Goal: Task Accomplishment & Management: Complete application form

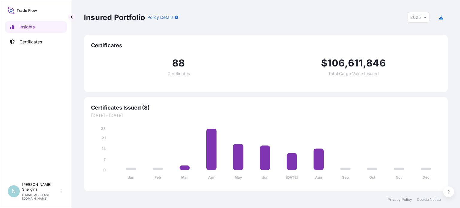
select select "2025"
click at [35, 43] on p "Certificates" at bounding box center [30, 42] width 22 height 6
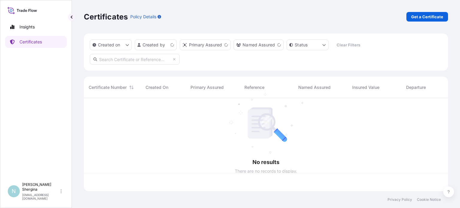
scroll to position [92, 359]
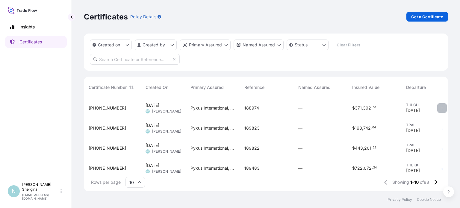
click at [440, 107] on icon "button" at bounding box center [442, 108] width 4 height 4
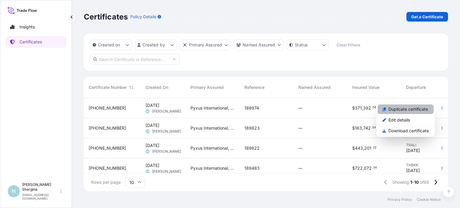
click at [414, 106] on p "Duplicate certificate" at bounding box center [408, 109] width 40 height 6
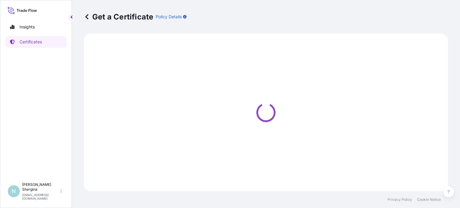
select select "Ocean Vessel"
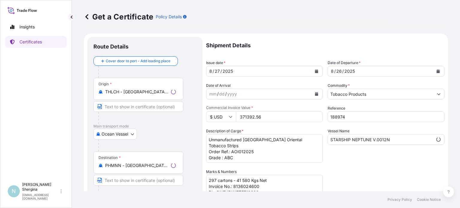
select select "31548"
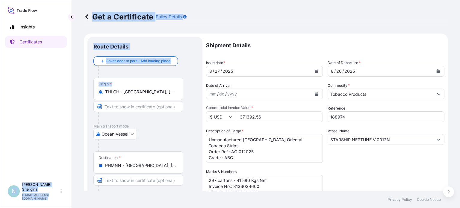
drag, startPoint x: 177, startPoint y: 91, endPoint x: 66, endPoint y: 91, distance: 110.5
click at [66, 91] on div "Insights Certificates N [PERSON_NAME] [EMAIL_ADDRESS][DOMAIN_NAME] Get a Certif…" at bounding box center [230, 104] width 460 height 208
click at [155, 92] on input "THLCH - [GEOGRAPHIC_DATA], [GEOGRAPHIC_DATA]" at bounding box center [140, 92] width 71 height 6
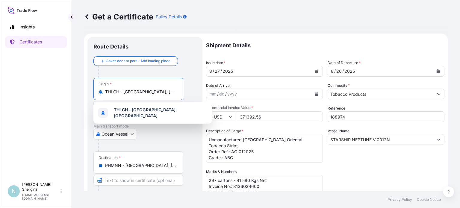
drag, startPoint x: 174, startPoint y: 91, endPoint x: 96, endPoint y: 91, distance: 77.6
click at [96, 91] on div "Origin * THLCH - [GEOGRAPHIC_DATA], [GEOGRAPHIC_DATA]" at bounding box center [138, 89] width 90 height 22
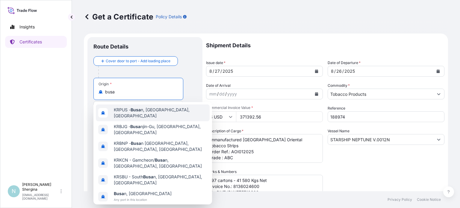
click at [121, 112] on span "KRPUS - Busa n, [GEOGRAPHIC_DATA], [GEOGRAPHIC_DATA]" at bounding box center [160, 113] width 93 height 12
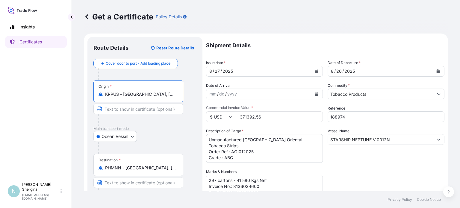
type input "KRPUS - [GEOGRAPHIC_DATA], [GEOGRAPHIC_DATA], [GEOGRAPHIC_DATA]"
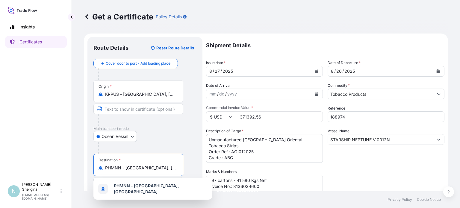
drag, startPoint x: 175, startPoint y: 167, endPoint x: 99, endPoint y: 165, distance: 75.2
click at [99, 165] on div "PHMNN - [GEOGRAPHIC_DATA], [GEOGRAPHIC_DATA]" at bounding box center [139, 168] width 80 height 6
type input "s"
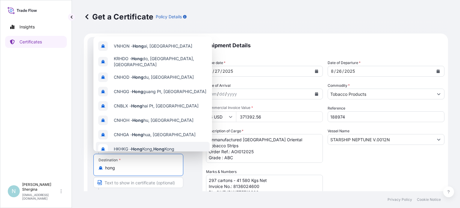
click at [124, 148] on span "HKHKG - [GEOGRAPHIC_DATA], [GEOGRAPHIC_DATA]" at bounding box center [144, 149] width 61 height 6
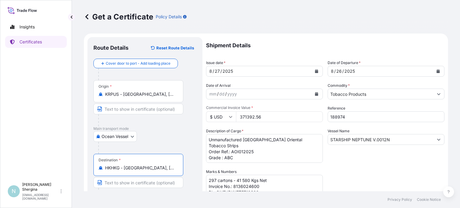
type input "HKHKG - [GEOGRAPHIC_DATA], [GEOGRAPHIC_DATA]"
click at [436, 73] on button "Calendar" at bounding box center [438, 71] width 10 height 10
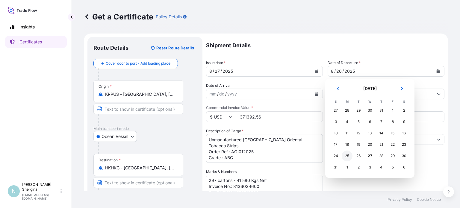
click at [349, 155] on div "25" at bounding box center [347, 156] width 11 height 11
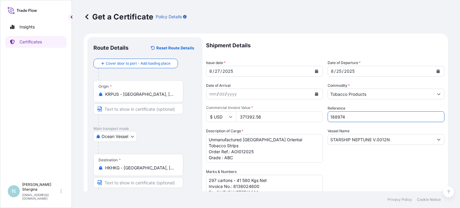
click at [355, 114] on input "188974" at bounding box center [386, 116] width 117 height 11
drag, startPoint x: 342, startPoint y: 116, endPoint x: 319, endPoint y: 114, distance: 23.8
click at [319, 114] on div "Shipment Details Issue date * [DATE] Date of Departure * [DATE] Date of Arrival…" at bounding box center [325, 168] width 238 height 263
paste input "90227"
type input "190227"
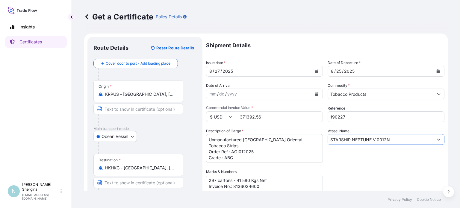
click at [353, 139] on input "STARSHIP NEPTUNE V.0012N" at bounding box center [380, 139] width 105 height 11
drag, startPoint x: 342, startPoint y: 138, endPoint x: 315, endPoint y: 136, distance: 27.0
click at [315, 136] on div "Shipment Details Issue date * [DATE] Date of Departure * [DATE] Date of Arrival…" at bounding box center [325, 168] width 238 height 263
paste input "HEUG-A [PERSON_NAME] 2518S"
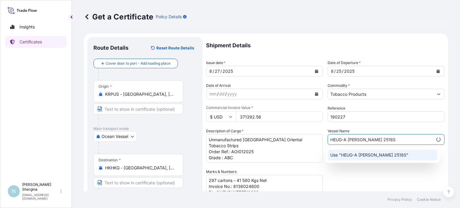
click at [353, 156] on p "Use "HEUG-A [PERSON_NAME] 2518S"" at bounding box center [369, 155] width 78 height 6
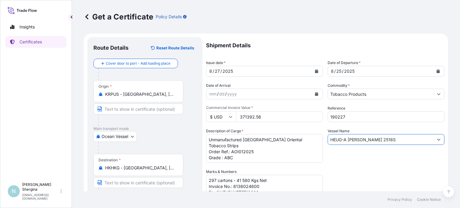
type input "HEUG-A [PERSON_NAME] 2518S"
drag, startPoint x: 267, startPoint y: 114, endPoint x: 215, endPoint y: 118, distance: 52.3
click at [219, 117] on div "$ USD 371392.56" at bounding box center [264, 116] width 117 height 11
type input "38544"
click at [249, 150] on textarea "Unmanufactured [GEOGRAPHIC_DATA] Oriental Tobacco Strips Order Ref.: AOI012025 …" at bounding box center [264, 148] width 117 height 29
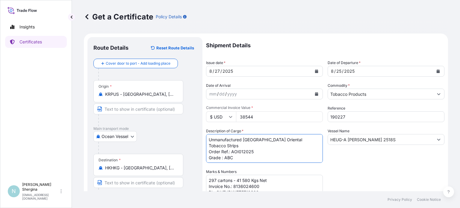
drag, startPoint x: 309, startPoint y: 139, endPoint x: 191, endPoint y: 138, distance: 118.3
click at [191, 138] on form "Route Details Reset Route Details Cover door to port - Add loading place Place …" at bounding box center [266, 177] width 364 height 287
paste textarea "KOREA RECONSTITUTED TOBACCO GRADE R7"
click at [287, 150] on textarea "Unmanufactured [GEOGRAPHIC_DATA] Oriental Tobacco Strips Order Ref.: AOI012025 …" at bounding box center [264, 148] width 117 height 29
drag, startPoint x: 244, startPoint y: 154, endPoint x: 195, endPoint y: 143, distance: 50.3
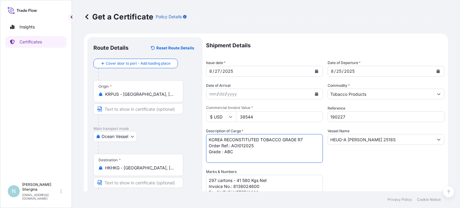
click at [195, 143] on form "Route Details Reset Route Details Cover door to port - Add loading place Place …" at bounding box center [266, 177] width 364 height 287
click at [282, 140] on textarea "Unmanufactured [GEOGRAPHIC_DATA] Oriental Tobacco Strips Order Ref.: AOI012025 …" at bounding box center [264, 148] width 117 height 29
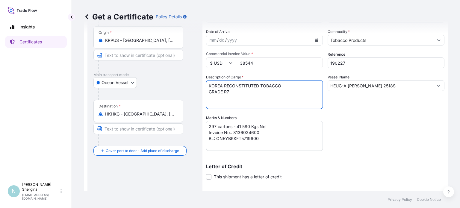
scroll to position [60, 0]
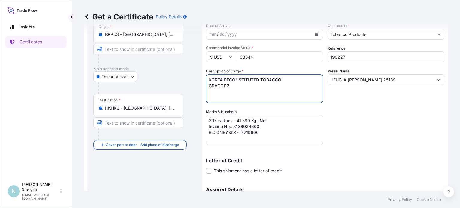
type textarea "KOREA RECONSTITUTED TOBACCO GRADE R7"
drag, startPoint x: 217, startPoint y: 119, endPoint x: 199, endPoint y: 118, distance: 18.3
click at [199, 118] on form "Route Details Reset Route Details Cover door to port - Add loading place Place …" at bounding box center [266, 117] width 364 height 287
click at [237, 122] on textarea "297 cartons - 41 580 Kgs Net Invoice No.: 8136024600 BL: ONEYBKKFT5719600" at bounding box center [264, 130] width 117 height 30
drag, startPoint x: 235, startPoint y: 122, endPoint x: 246, endPoint y: 121, distance: 11.1
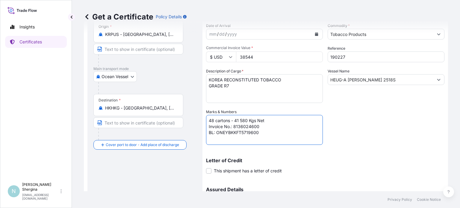
click at [246, 121] on textarea "297 cartons - 41 580 Kgs Net Invoice No.: 8136024600 BL: ONEYBKKFT5719600" at bounding box center [264, 130] width 117 height 30
click at [258, 131] on textarea "297 cartons - 41 580 Kgs Net Invoice No.: 8136024600 BL: ONEYBKKFT5719600" at bounding box center [264, 130] width 117 height 30
drag, startPoint x: 234, startPoint y: 127, endPoint x: 260, endPoint y: 127, distance: 26.4
click at [260, 127] on textarea "297 cartons - 41 580 Kgs Net Invoice No.: 8136024600 BL: ONEYBKKFT5719600" at bounding box center [264, 130] width 117 height 30
paste textarea "946"
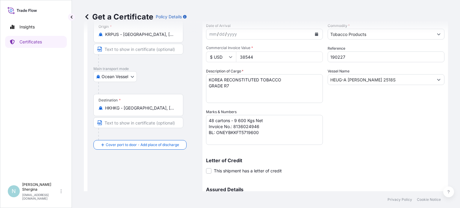
click at [261, 134] on textarea "297 cartons - 41 580 Kgs Net Invoice No.: 8136024600 BL: ONEYBKKFT5719600" at bounding box center [264, 130] width 117 height 30
drag, startPoint x: 258, startPoint y: 131, endPoint x: 217, endPoint y: 133, distance: 41.0
click at [217, 133] on textarea "297 cartons - 41 580 Kgs Net Invoice No.: 8136024600 BL: ONEYBKKFT5719600" at bounding box center [264, 130] width 117 height 30
paste textarea "HASLK01250803974"
type textarea "48 cartons - 9 600 Kgs Net Invoice No.: 8136024946 BL: HASLK01250803974"
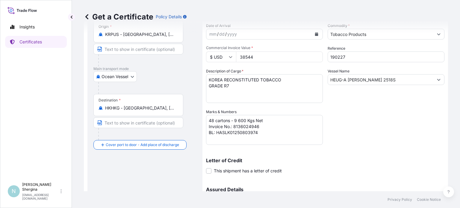
click at [382, 172] on div "Letter of Credit This shipment has a letter of credit Letter of credit * Letter…" at bounding box center [325, 166] width 238 height 16
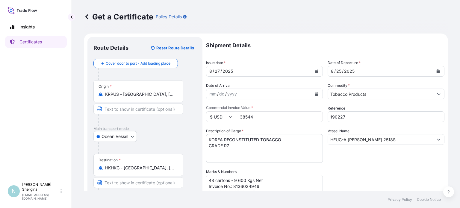
click at [382, 169] on div "Shipment Details Issue date * [DATE] Date of Departure * [DATE] Date of Arrival…" at bounding box center [325, 168] width 238 height 263
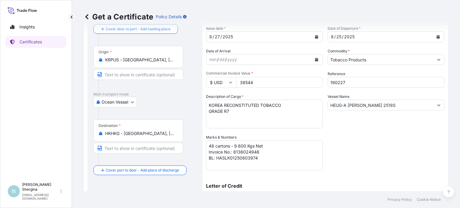
scroll to position [60, 0]
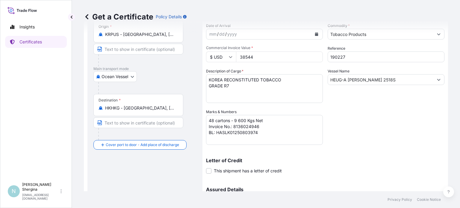
click at [377, 164] on div "Letter of Credit This shipment has a letter of credit Letter of credit * Letter…" at bounding box center [325, 166] width 238 height 16
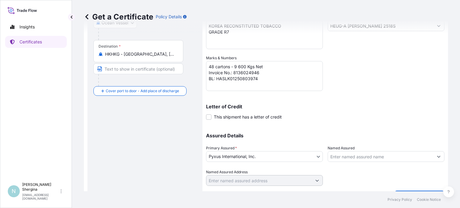
scroll to position [128, 0]
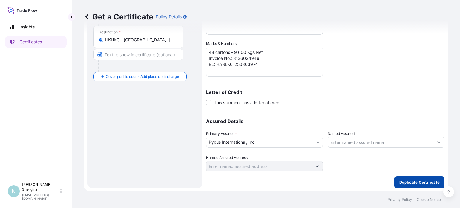
click at [403, 182] on p "Duplicate Certificate" at bounding box center [419, 182] width 40 height 6
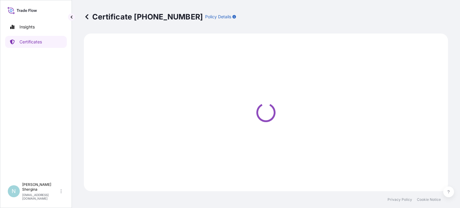
select select "Ocean Vessel"
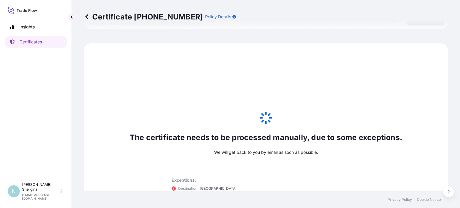
scroll to position [334, 0]
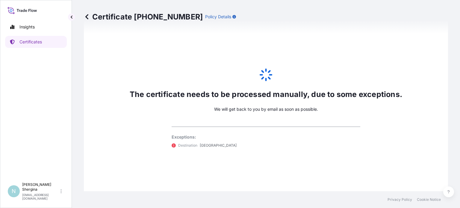
select select "31548"
click at [271, 156] on div "The certificate needs to be processed manually, due to some exceptions. We will…" at bounding box center [266, 107] width 364 height 215
click at [362, 188] on div "The certificate needs to be processed manually, due to some exceptions. We will…" at bounding box center [266, 107] width 364 height 215
click at [85, 16] on icon at bounding box center [86, 16] width 3 height 5
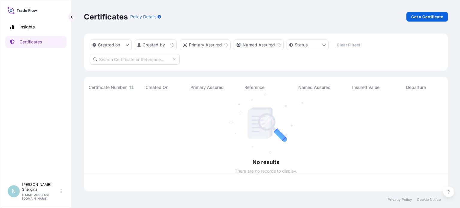
scroll to position [92, 359]
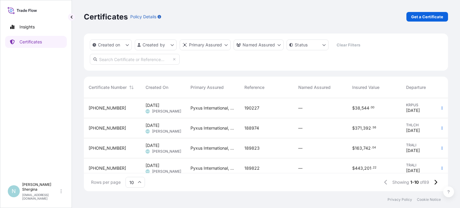
click at [413, 109] on span "[DATE]" at bounding box center [413, 111] width 14 height 6
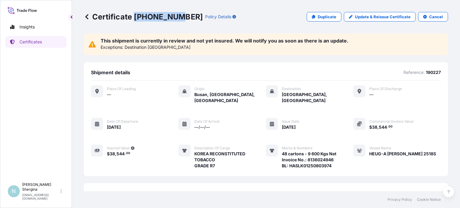
drag, startPoint x: 176, startPoint y: 16, endPoint x: 135, endPoint y: 15, distance: 41.0
click at [135, 15] on p "Certificate [PHONE_NUMBER]" at bounding box center [143, 17] width 119 height 10
copy p "[PHONE_NUMBER]"
click at [261, 17] on div "Certificate [PHONE_NUMBER] Policy Details Duplicate Update & Reissue Certificat…" at bounding box center [266, 17] width 364 height 10
click at [87, 18] on icon at bounding box center [86, 16] width 3 height 5
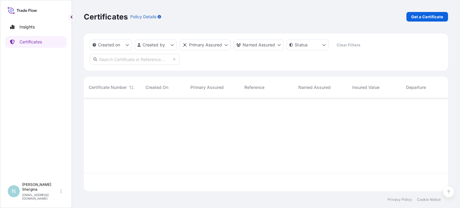
scroll to position [92, 359]
